Goal: Use online tool/utility: Utilize a website feature to perform a specific function

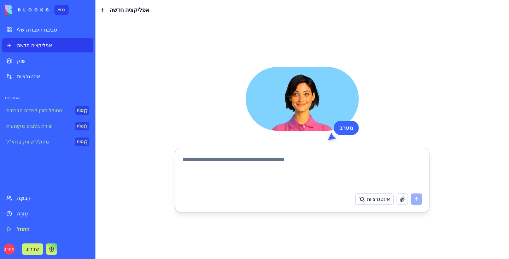
click at [31, 62] on div "שוק" at bounding box center [53, 60] width 72 height 7
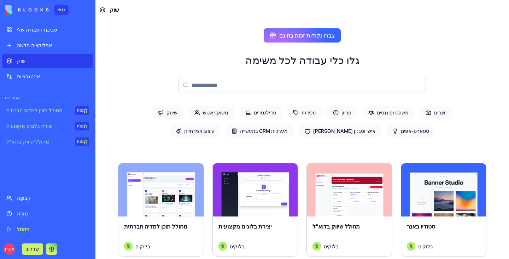
click at [47, 76] on div "אינטגרציות" at bounding box center [53, 76] width 72 height 7
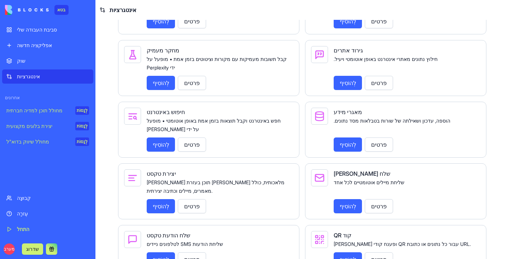
scroll to position [827, 0]
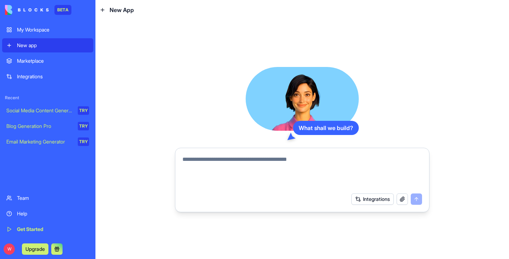
click at [112, 51] on div "What shall we build? Integrations" at bounding box center [303, 139] width 414 height 239
click at [38, 34] on link "My Workspace" at bounding box center [47, 30] width 91 height 14
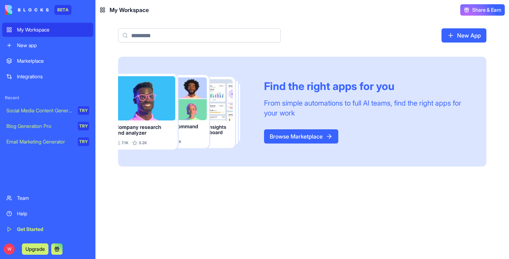
click at [295, 135] on link "Browse Marketplace" at bounding box center [301, 136] width 74 height 14
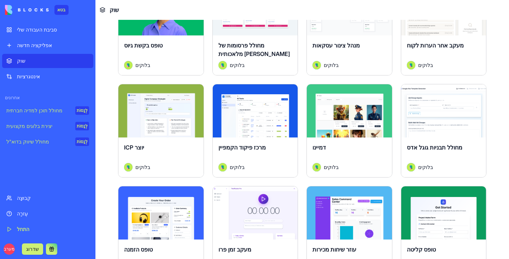
scroll to position [354, 0]
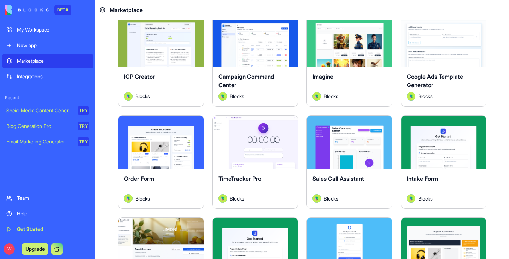
click at [345, 139] on button "Explore" at bounding box center [349, 142] width 53 height 14
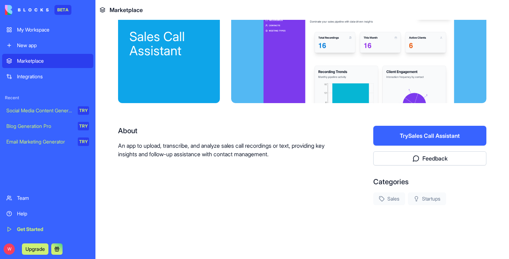
scroll to position [39, 0]
click at [455, 140] on button "Try Sales Call Assistant" at bounding box center [430, 136] width 113 height 20
